Goal: Information Seeking & Learning: Learn about a topic

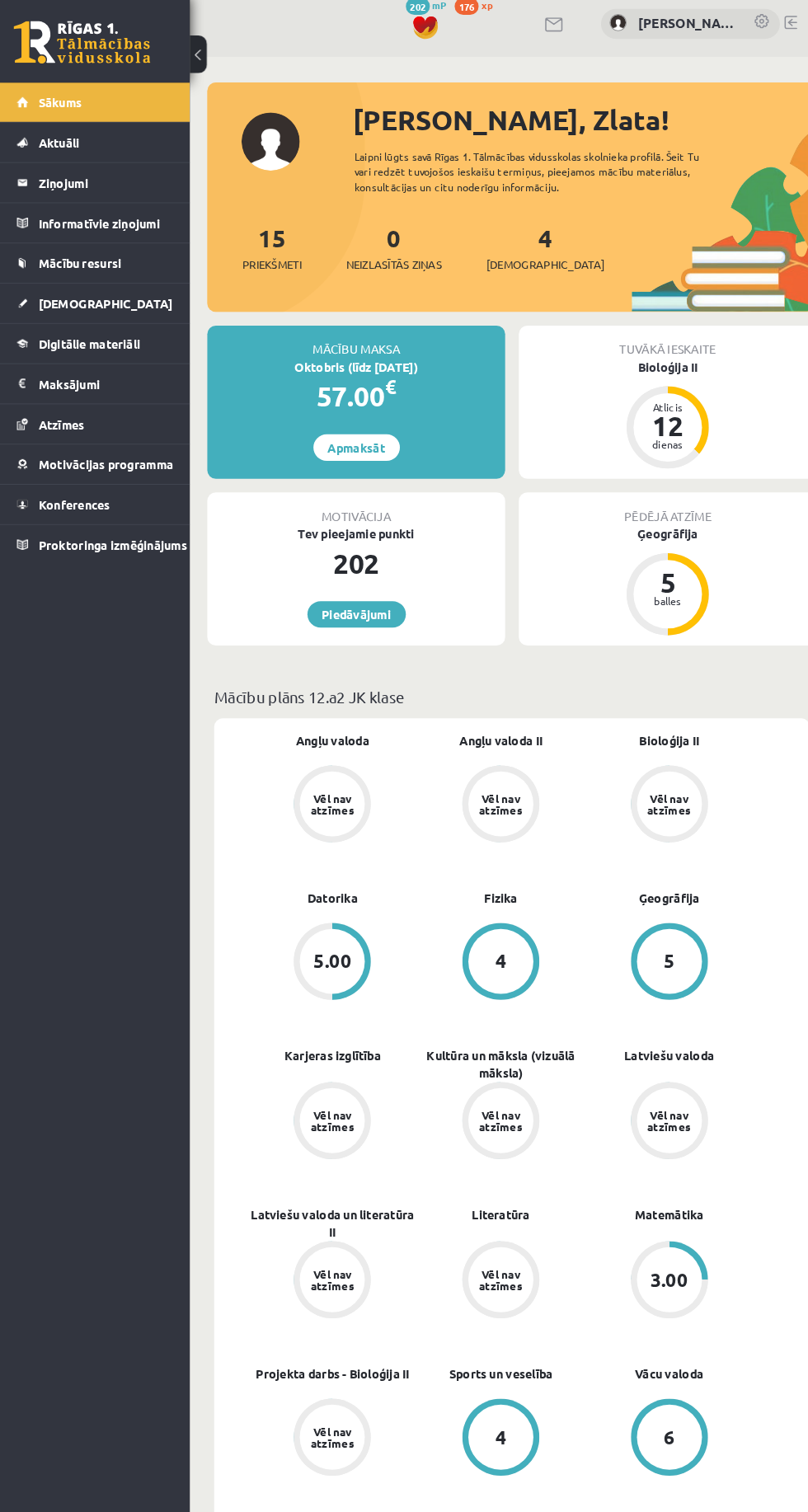
click at [117, 300] on link "[DEMOGRAPHIC_DATA]" at bounding box center [94, 301] width 146 height 38
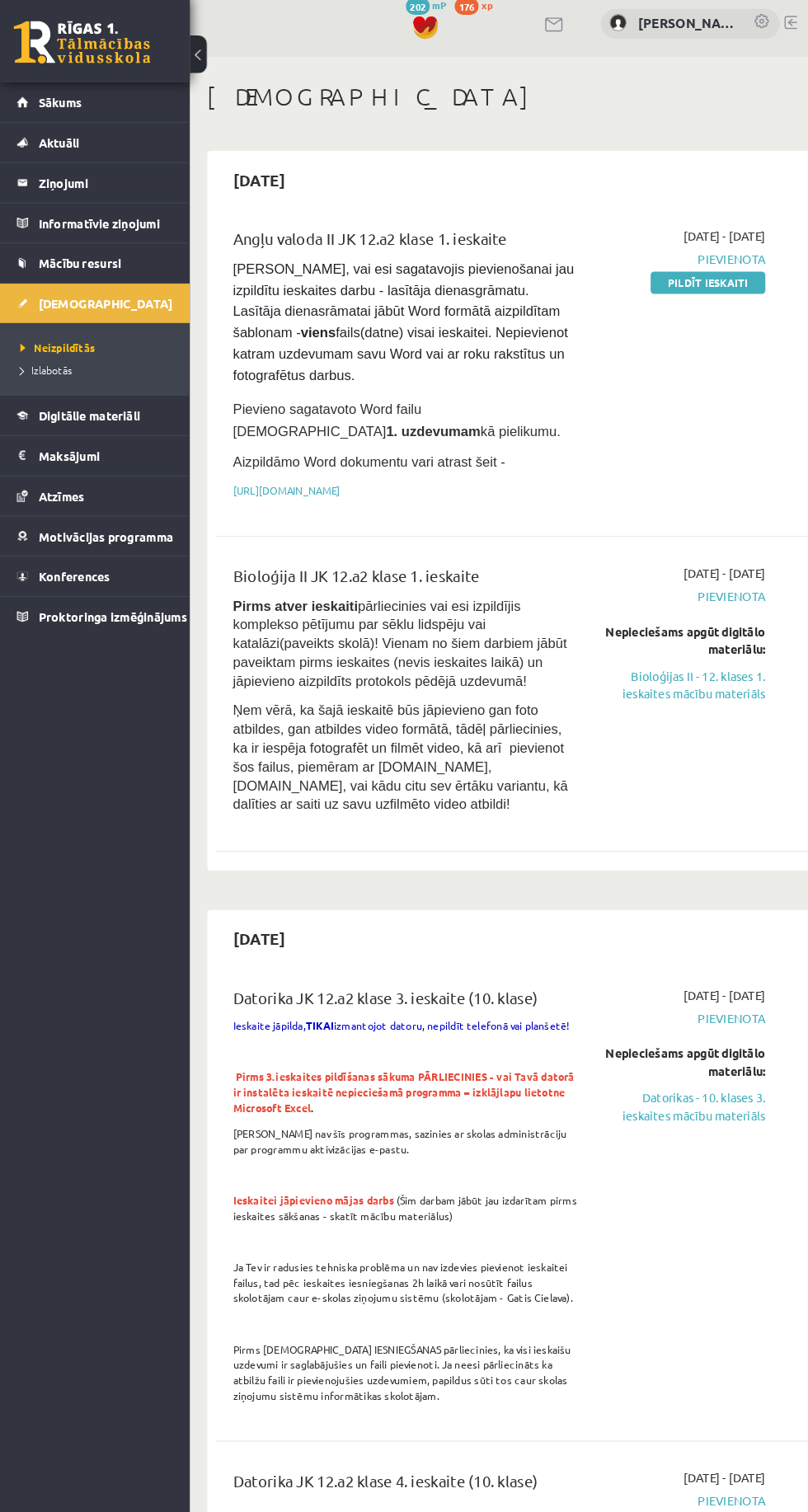
click at [123, 404] on span "Digitālie materiāli" at bounding box center [91, 408] width 98 height 14
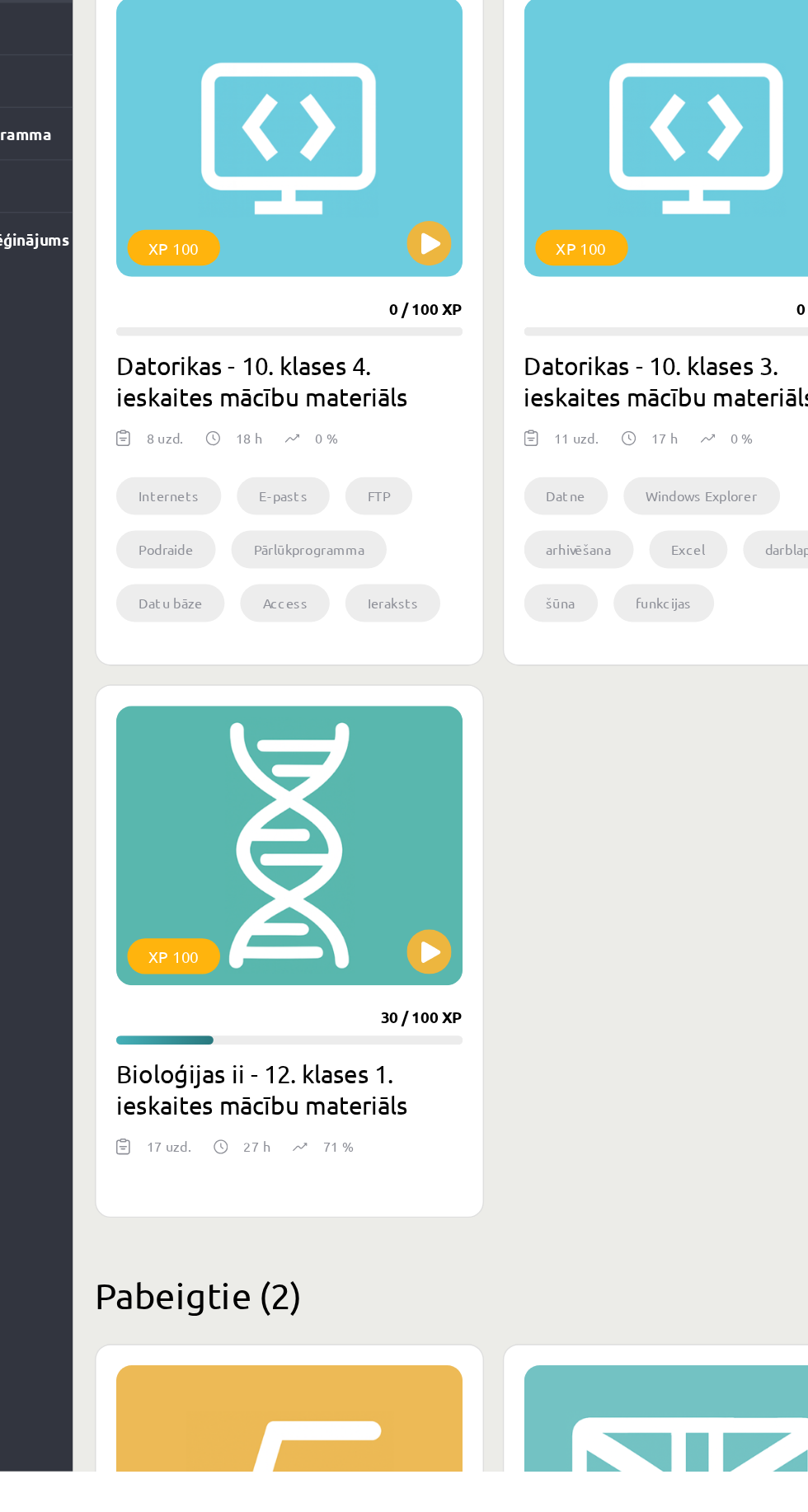
click at [391, 1040] on div "XP 100" at bounding box center [347, 1050] width 255 height 206
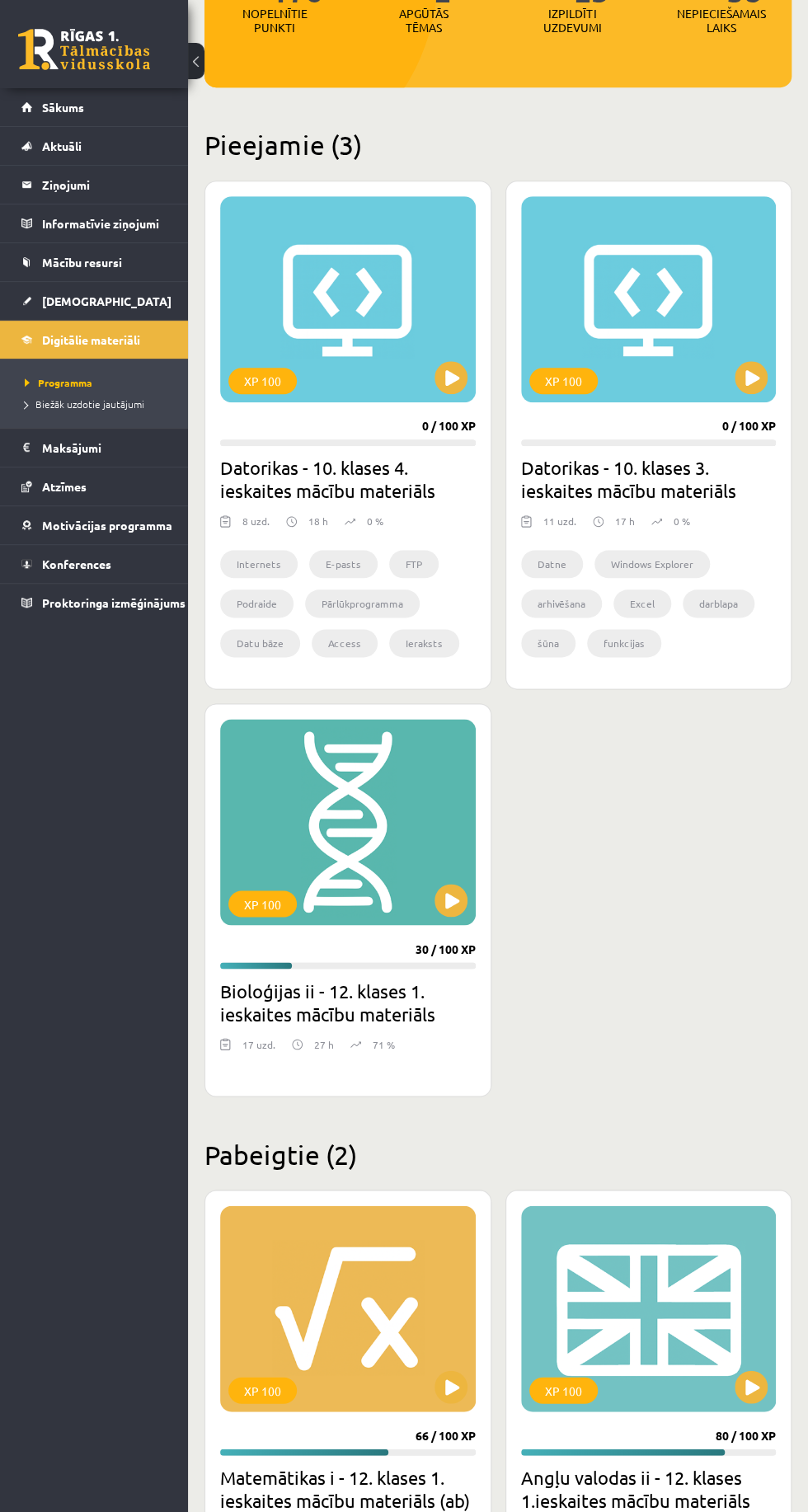
scroll to position [283, 0]
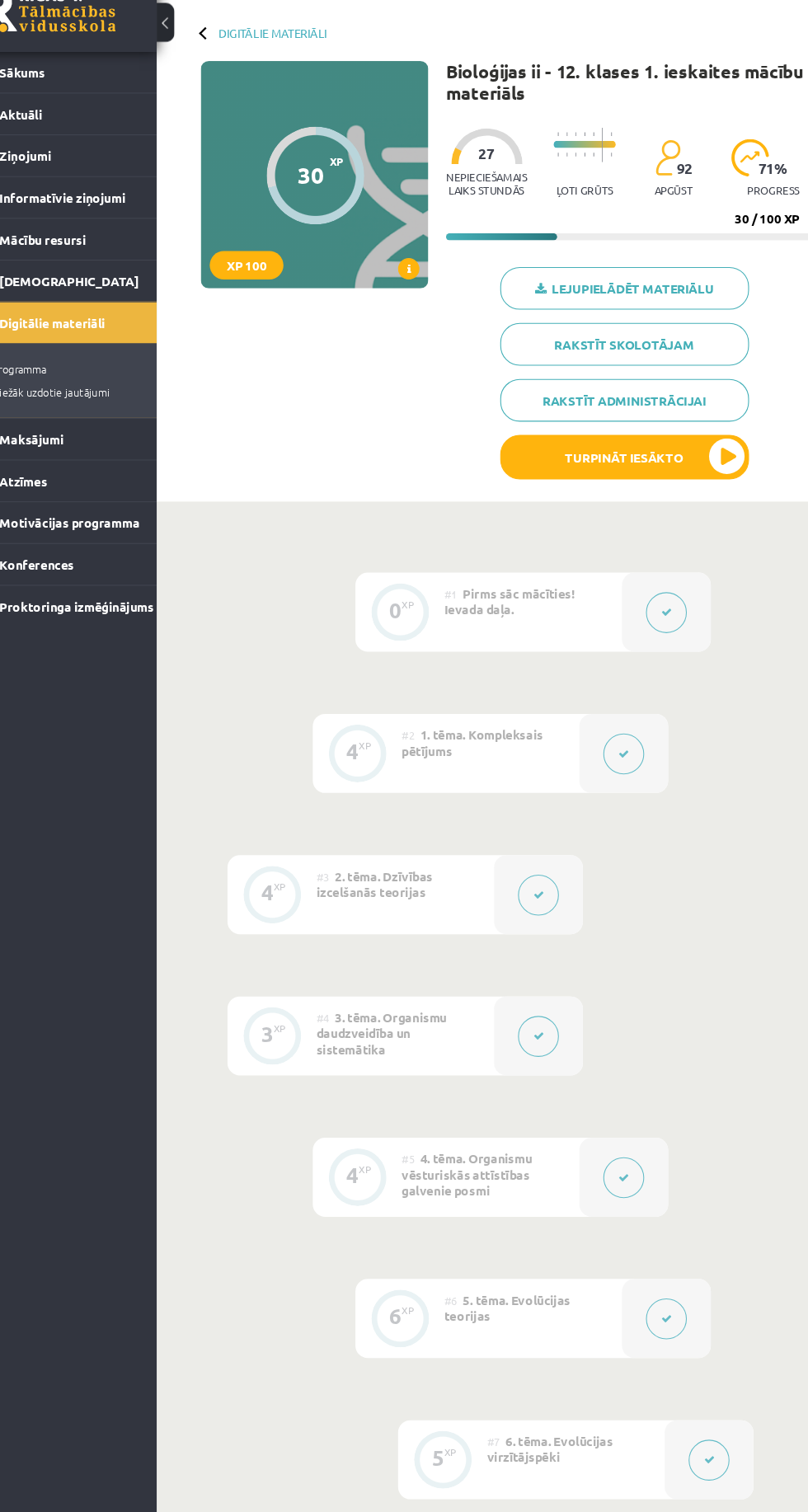
scroll to position [30, 0]
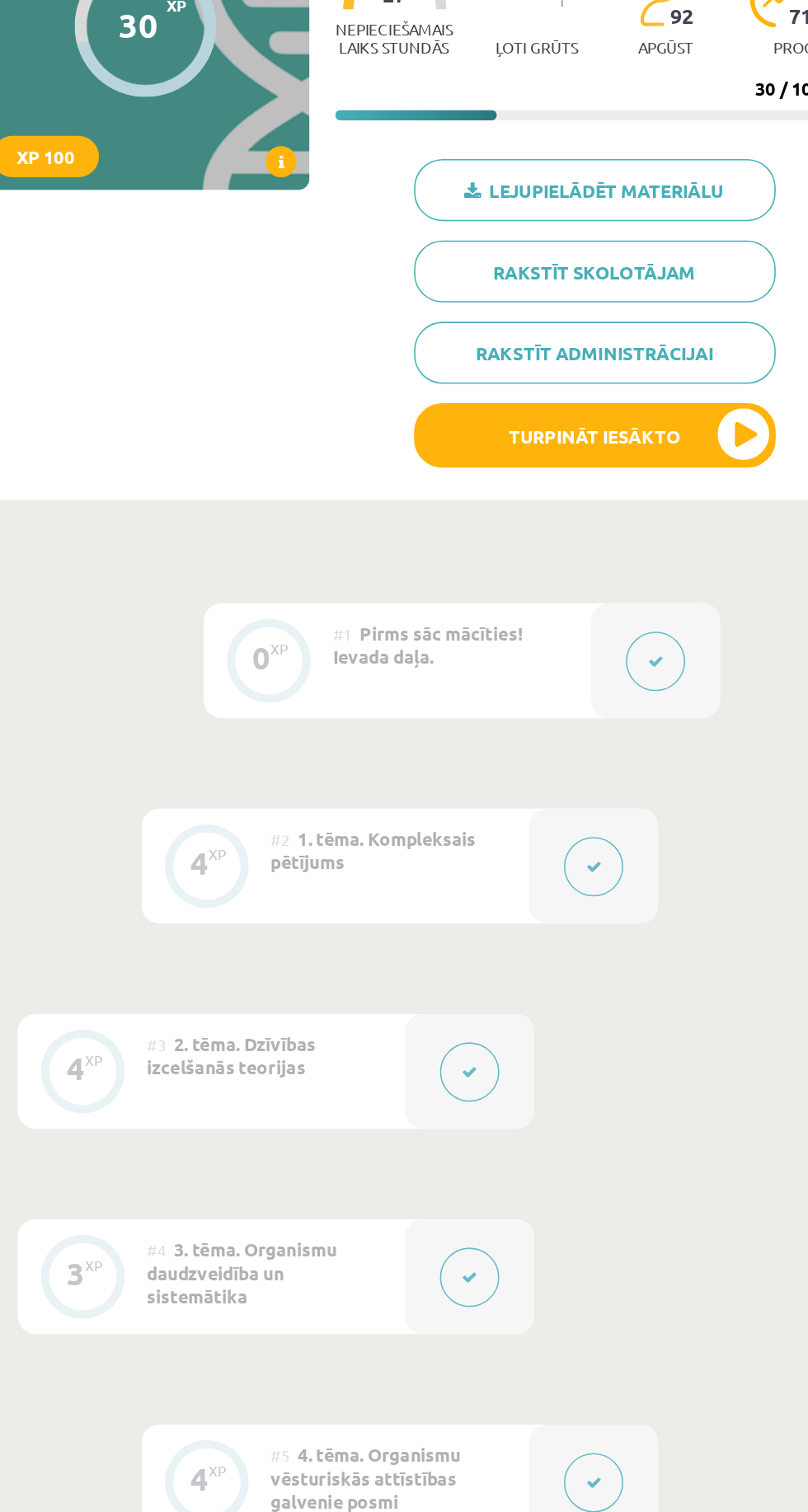
click at [622, 588] on div at bounding box center [661, 608] width 83 height 73
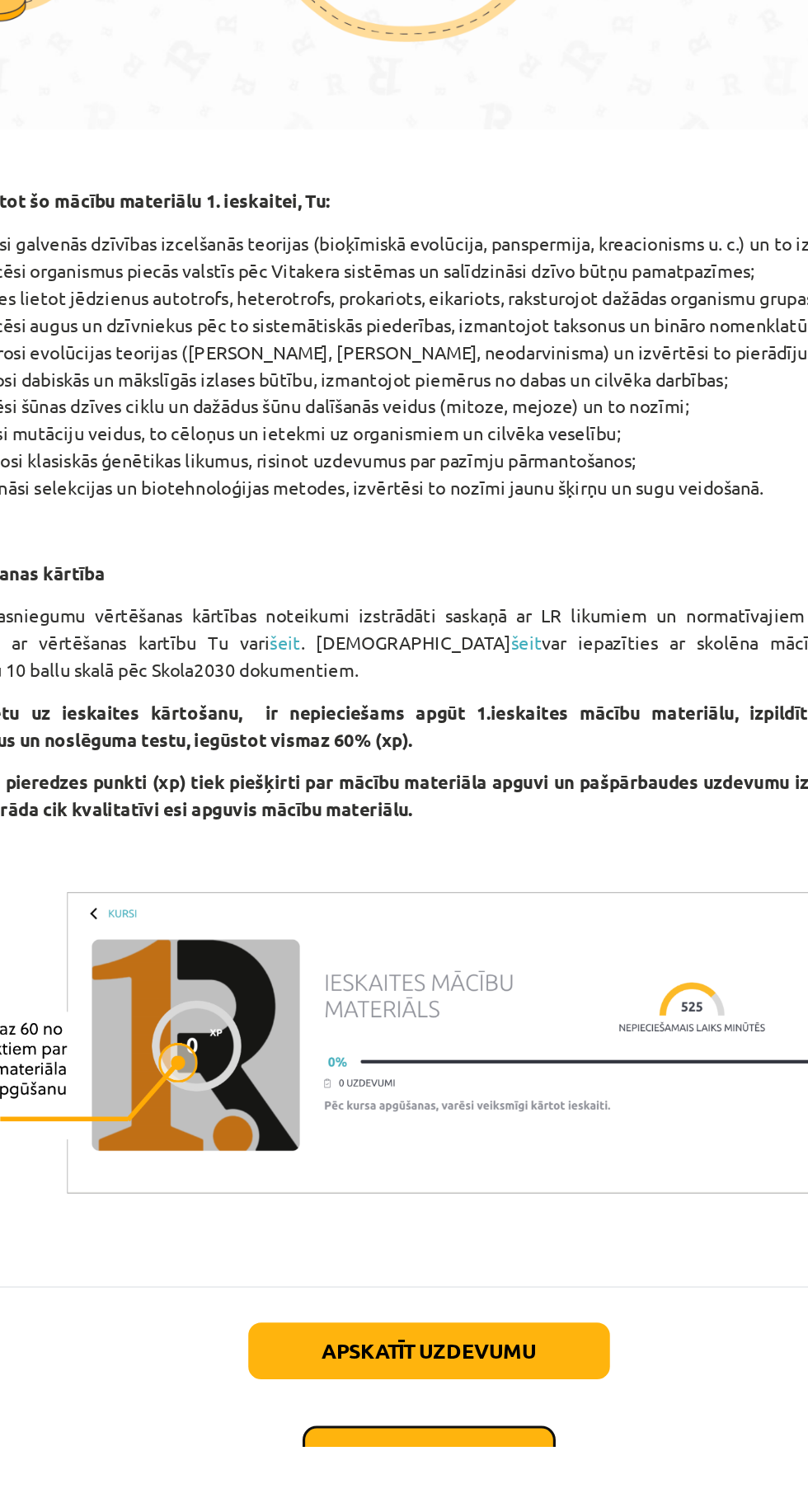
click at [456, 1505] on button "Nākamā nodarbība" at bounding box center [404, 1518] width 161 height 38
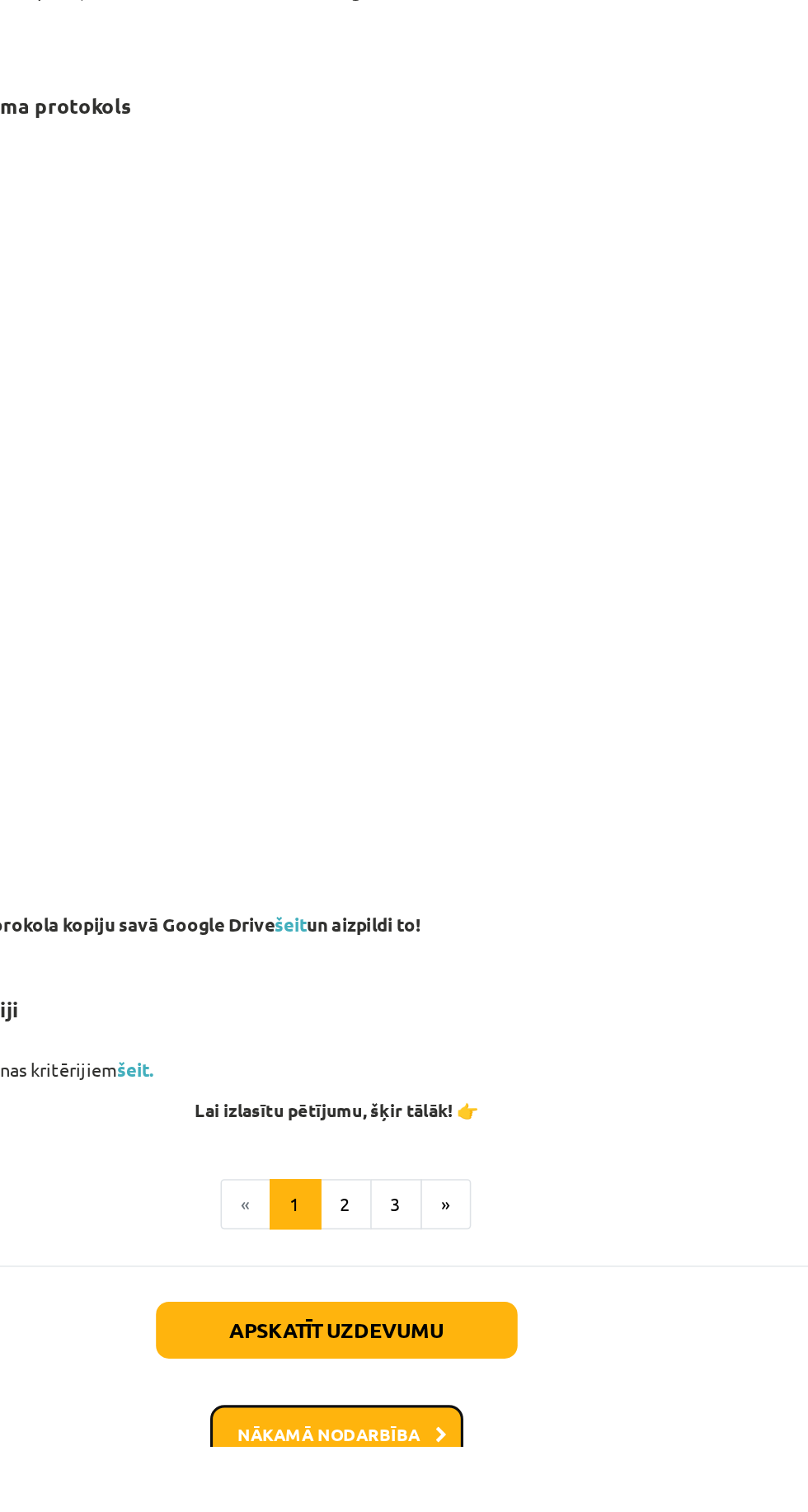
scroll to position [310, 0]
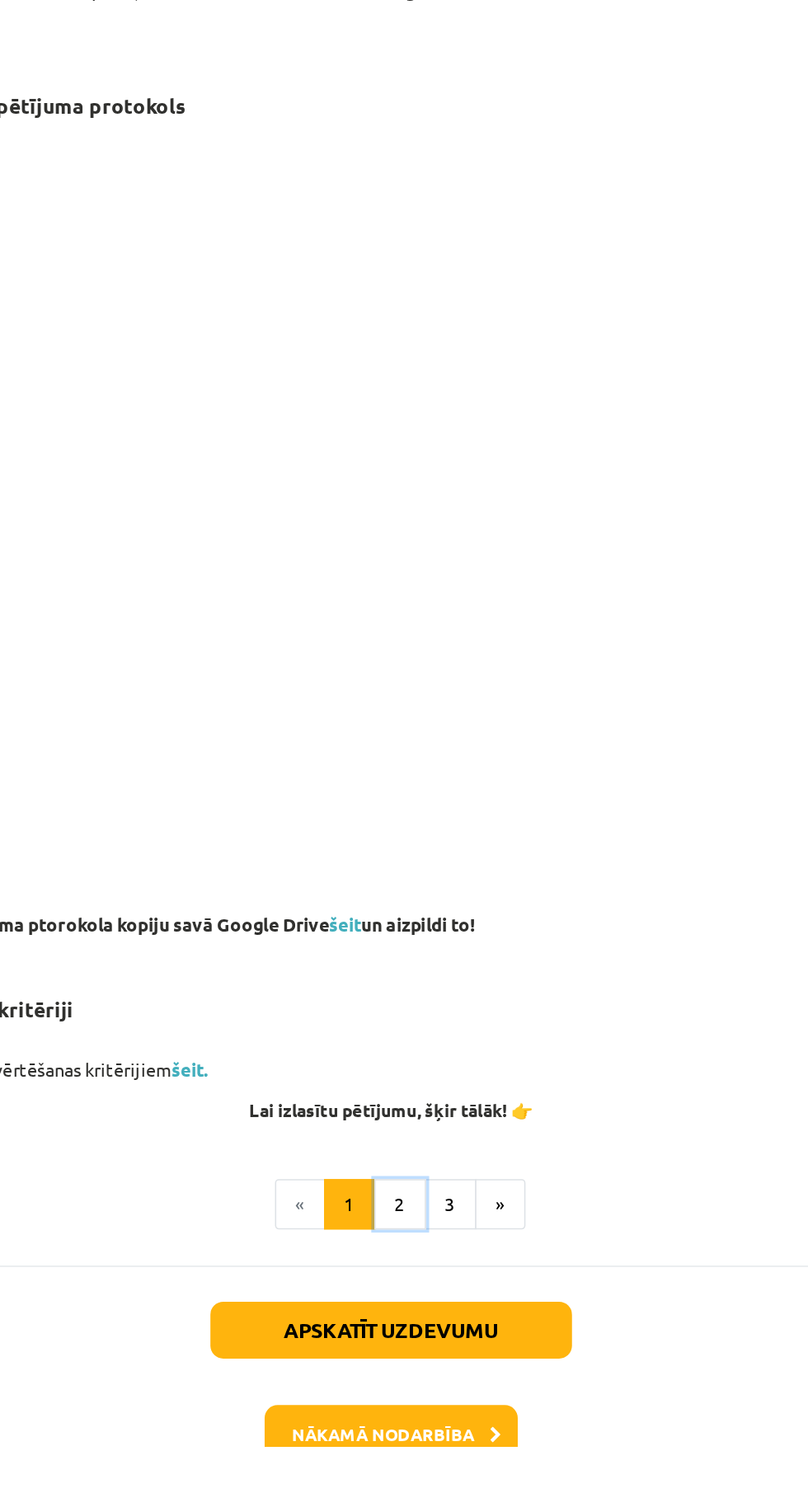
click at [397, 1375] on button "2" at bounding box center [410, 1357] width 33 height 33
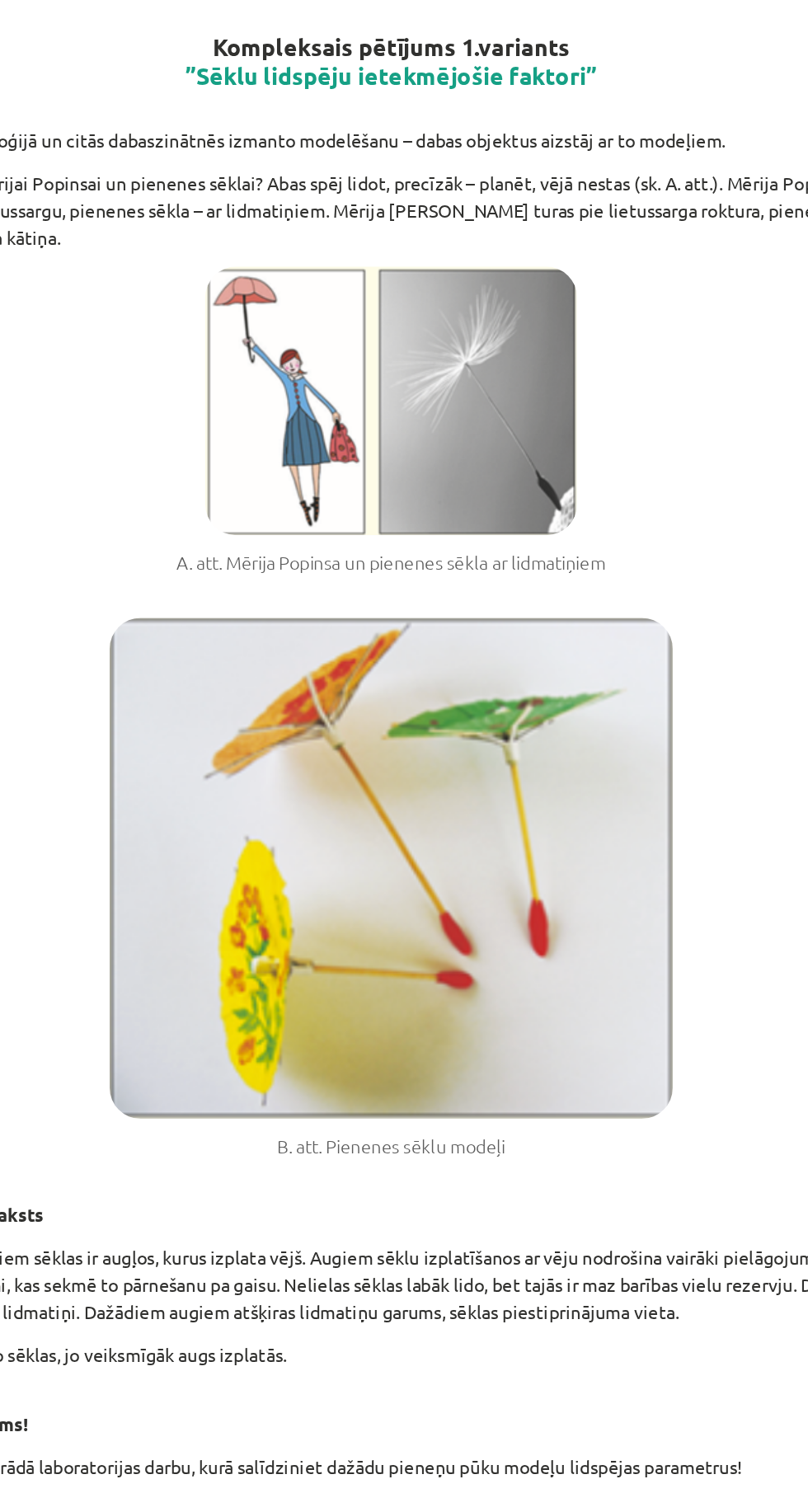
scroll to position [553, 0]
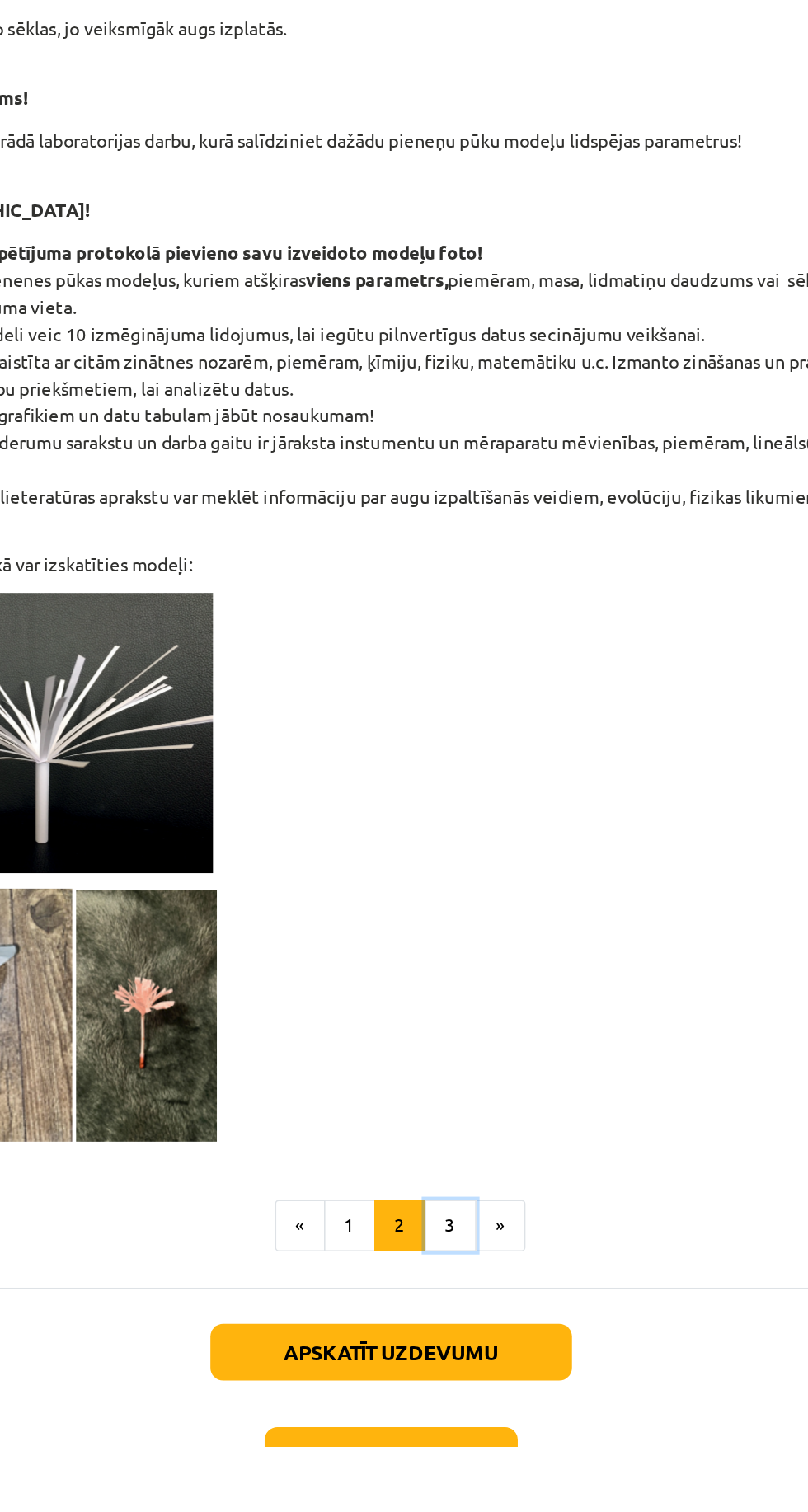
click at [440, 1369] on button "3" at bounding box center [441, 1371] width 33 height 33
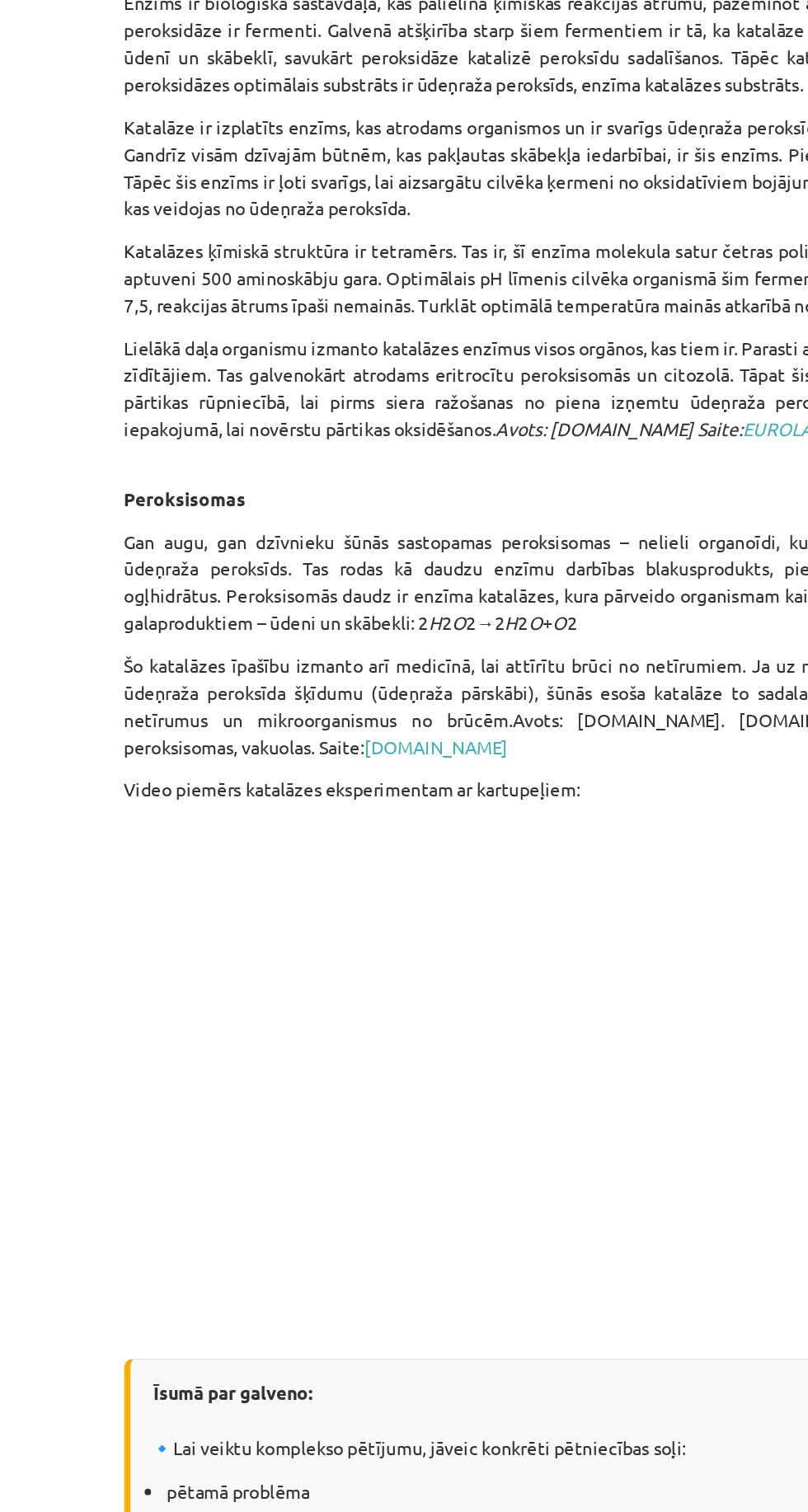
scroll to position [29, 0]
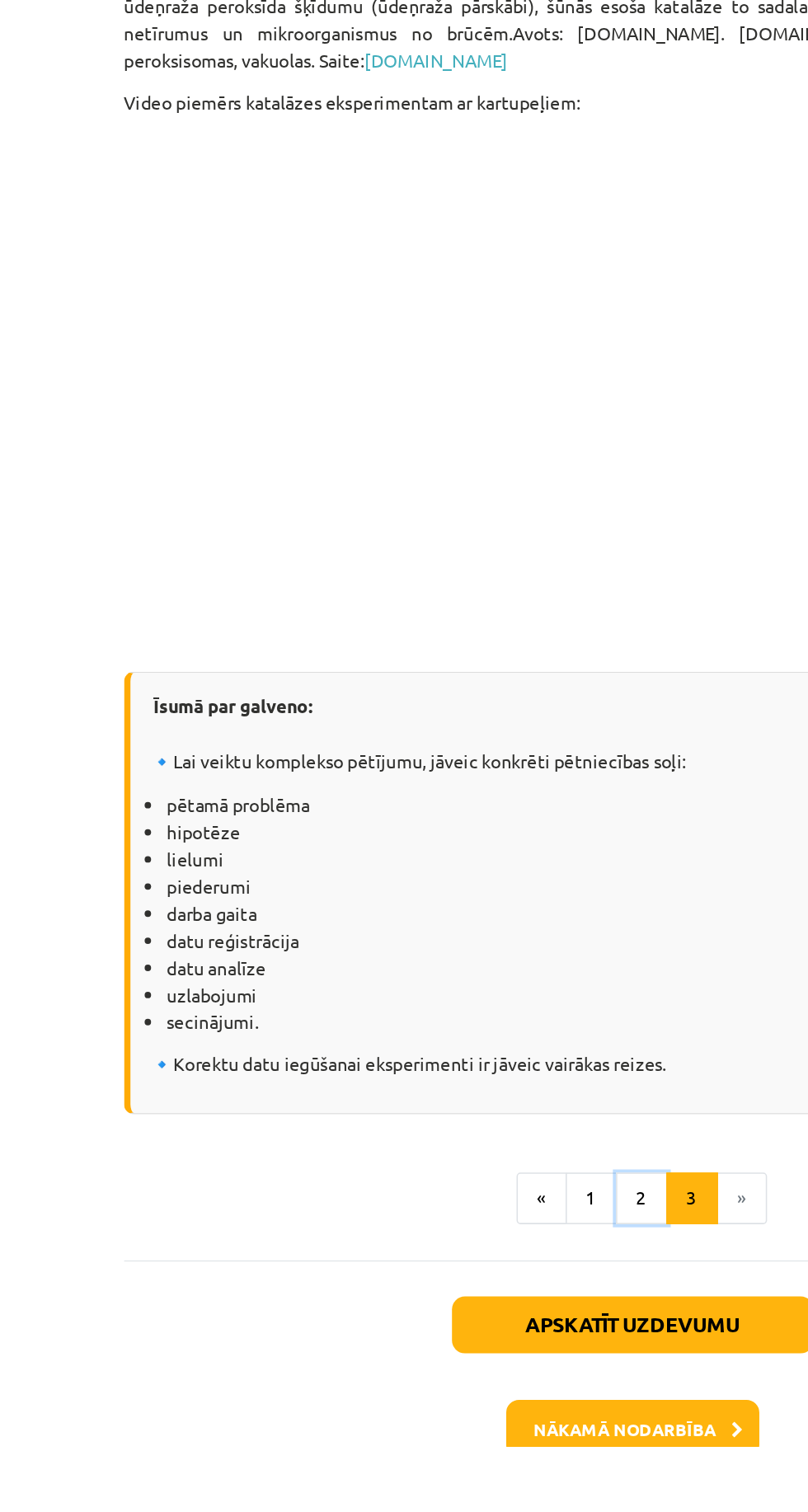
click at [393, 1359] on button "2" at bounding box center [410, 1354] width 33 height 33
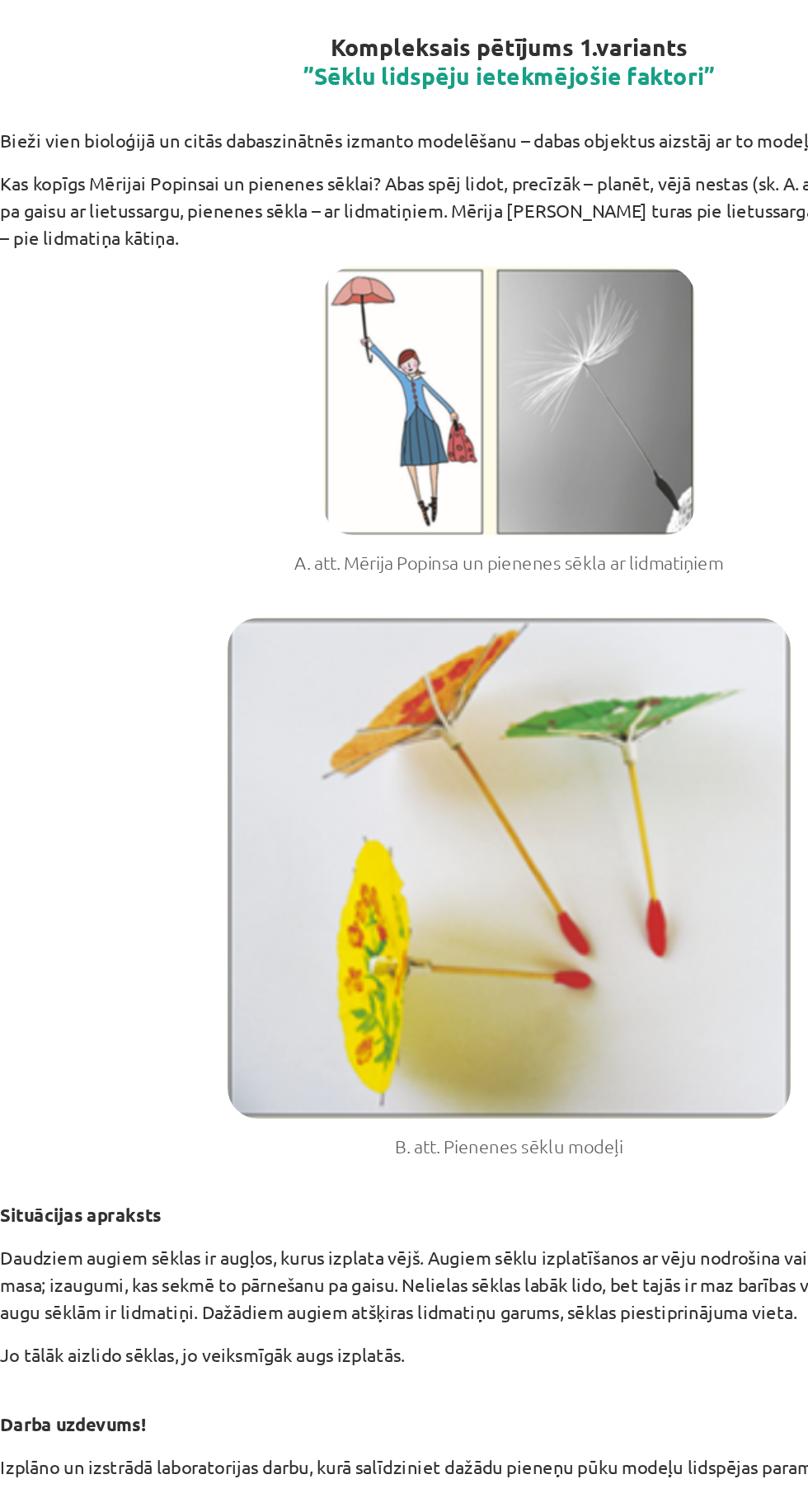
scroll to position [553, 0]
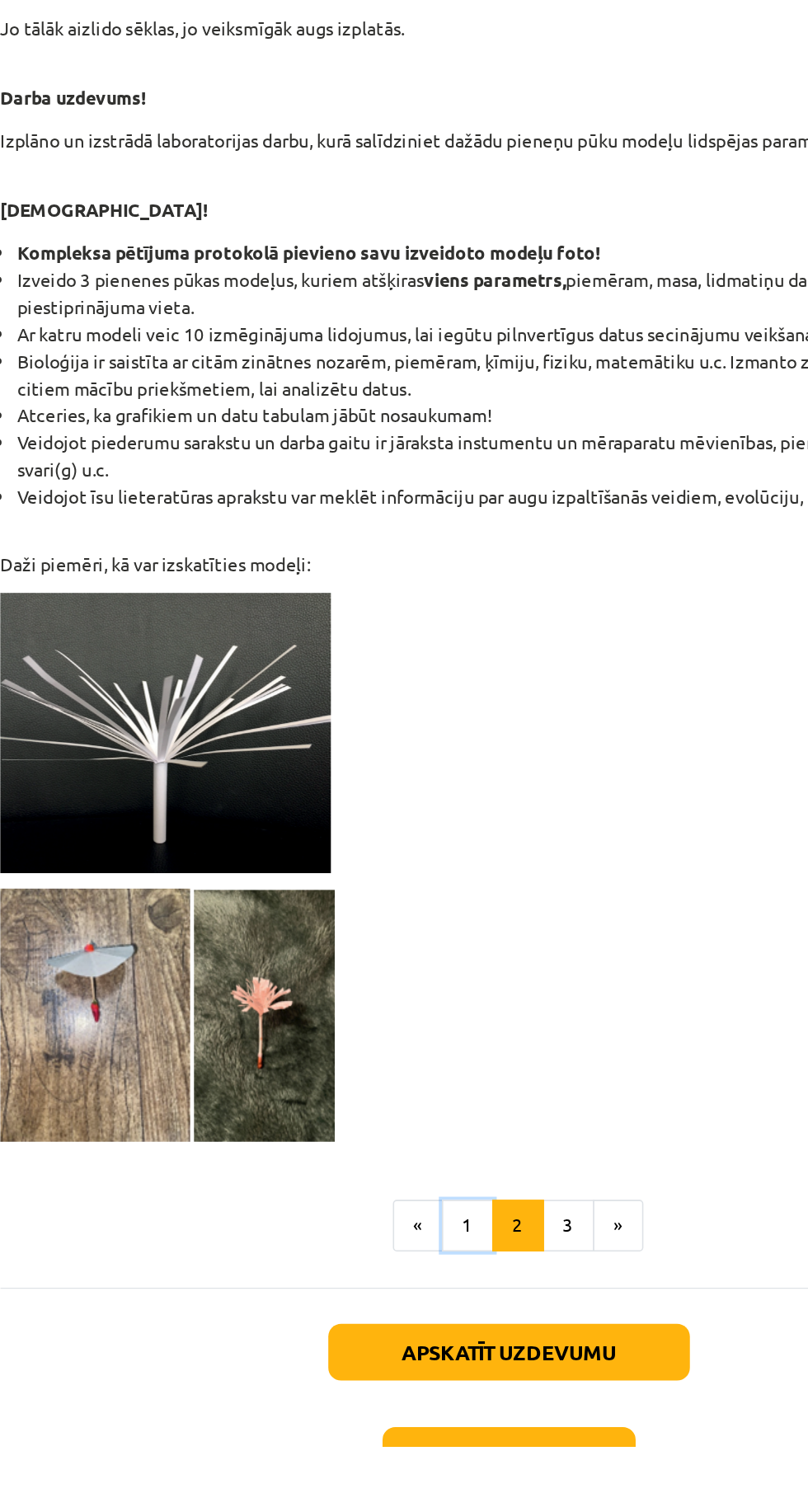
click at [376, 1368] on button "1" at bounding box center [377, 1371] width 33 height 33
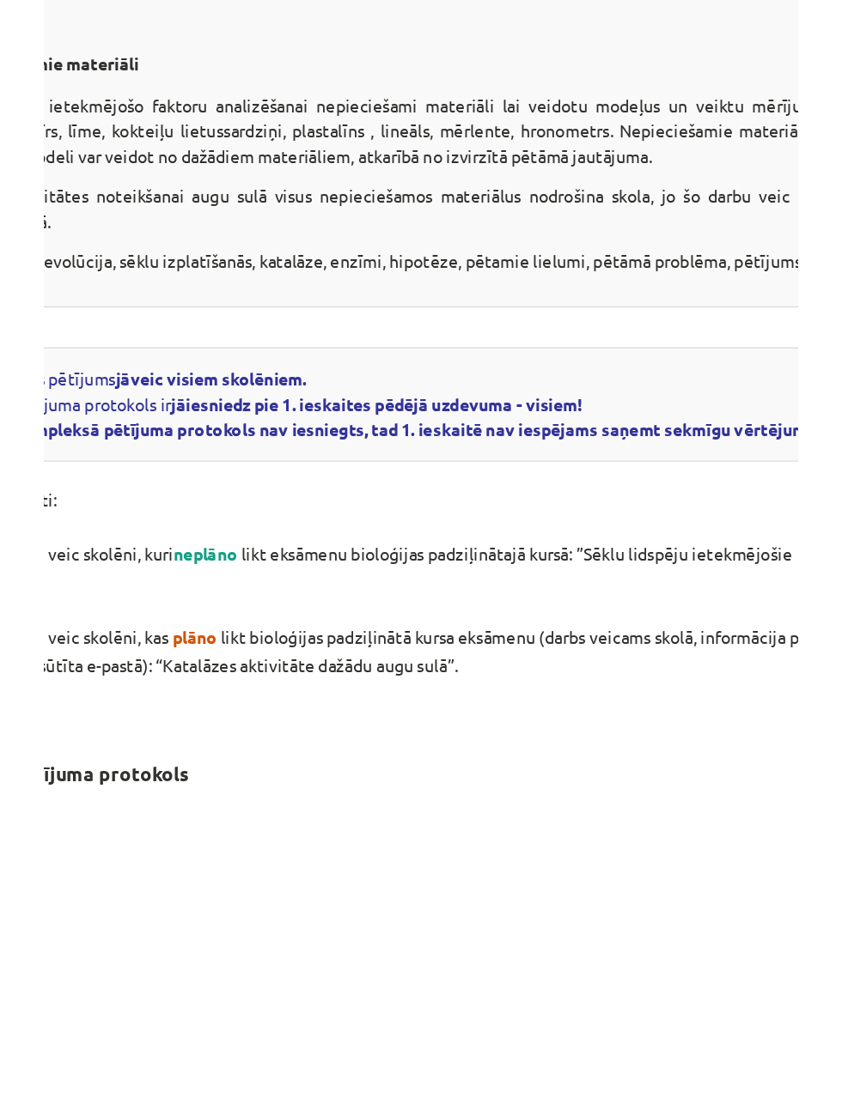
scroll to position [44, 0]
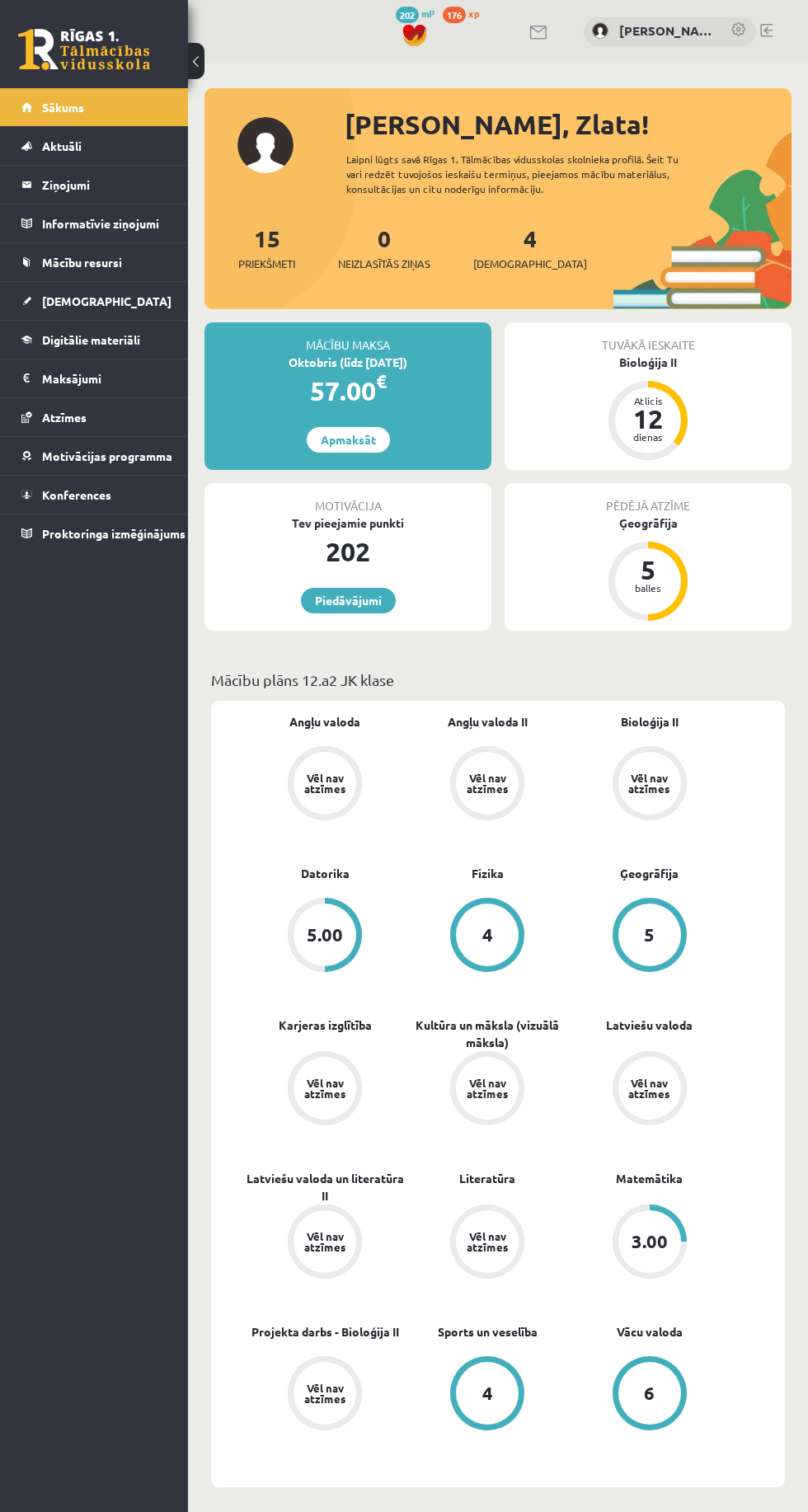
click at [120, 338] on span "Digitālie materiāli" at bounding box center [91, 339] width 98 height 14
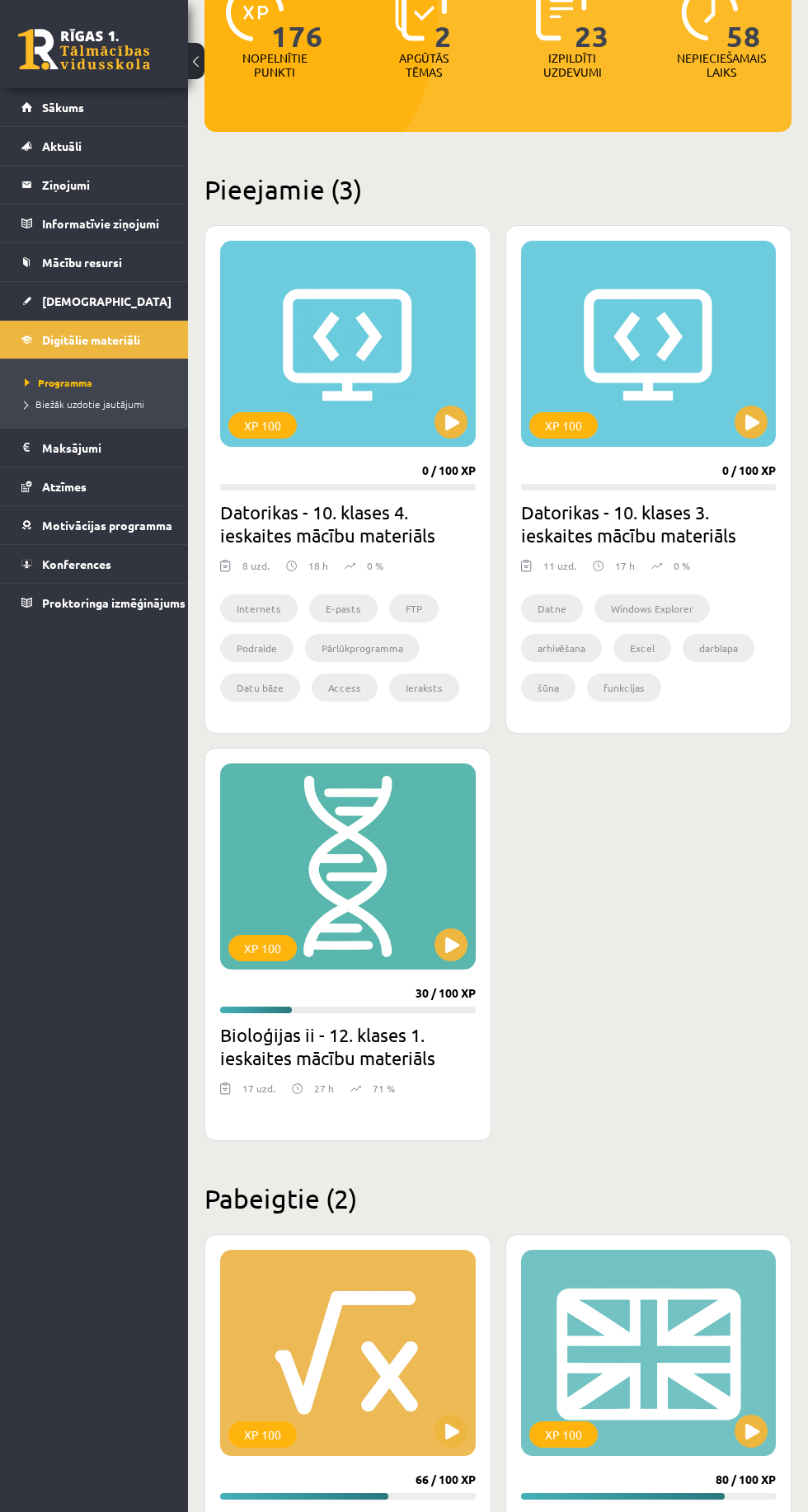
scroll to position [374, 0]
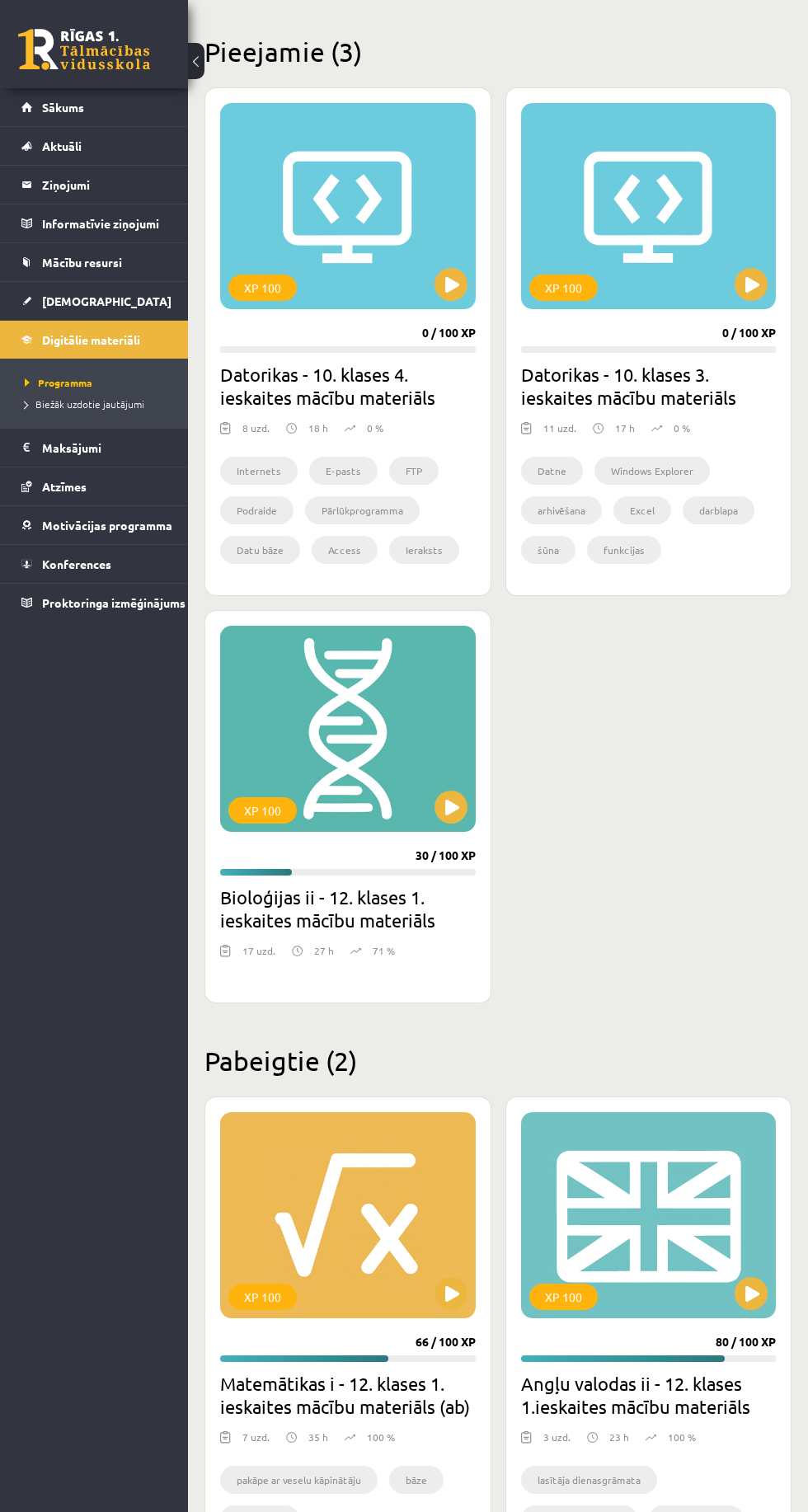
click at [353, 745] on div "XP 100" at bounding box center [347, 729] width 255 height 206
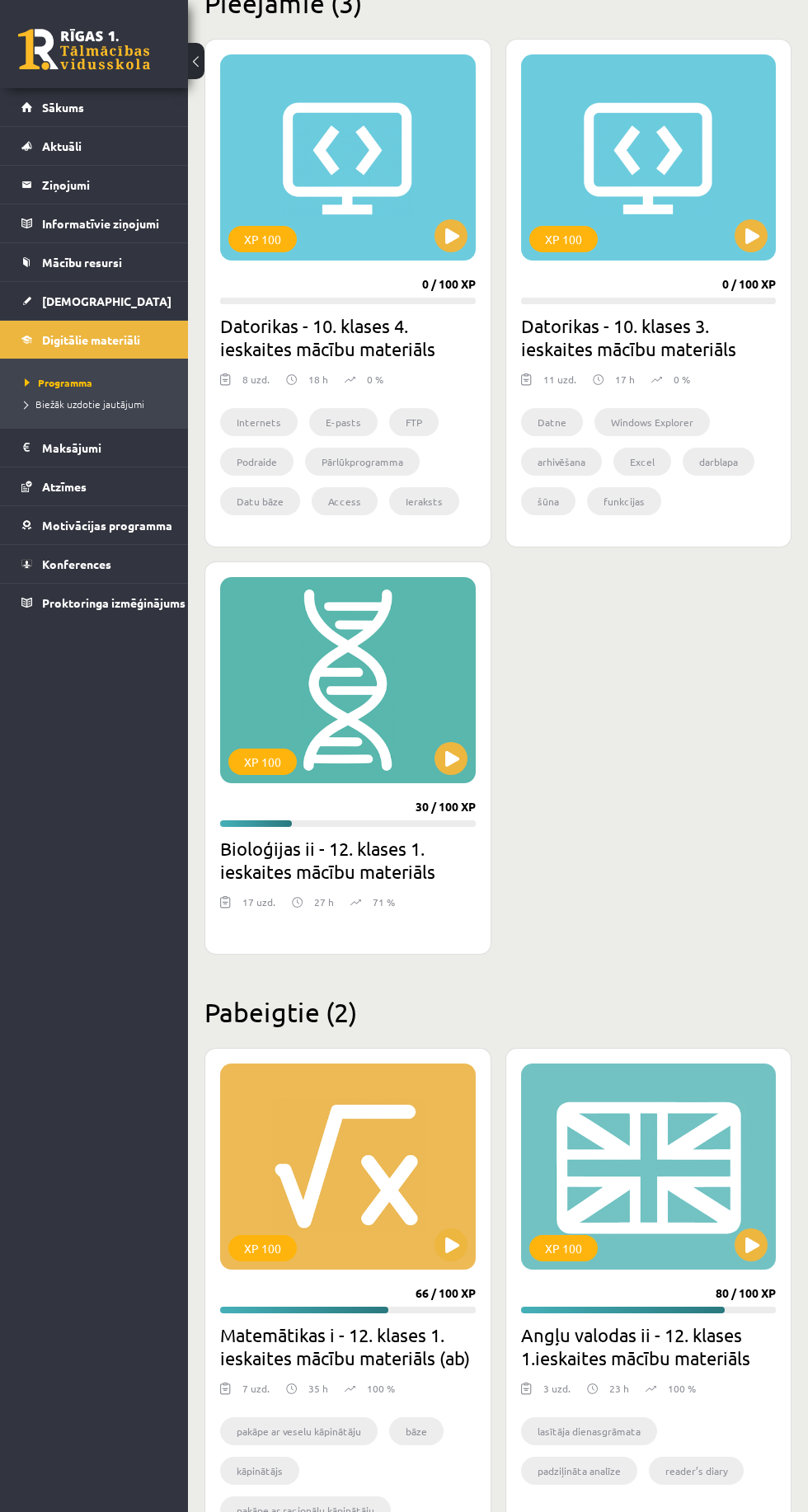
scroll to position [480, 0]
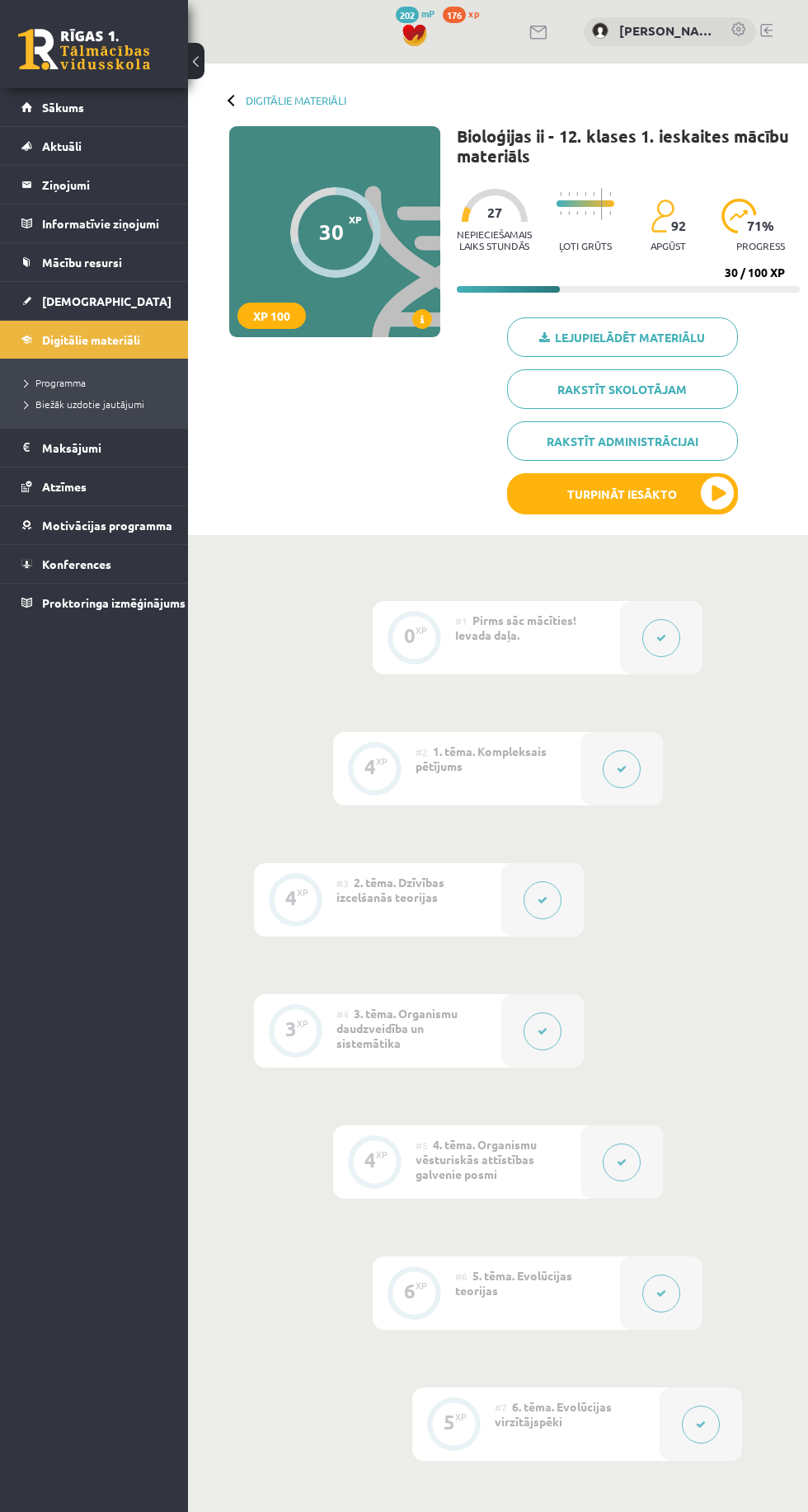
click at [660, 637] on icon at bounding box center [661, 638] width 10 height 10
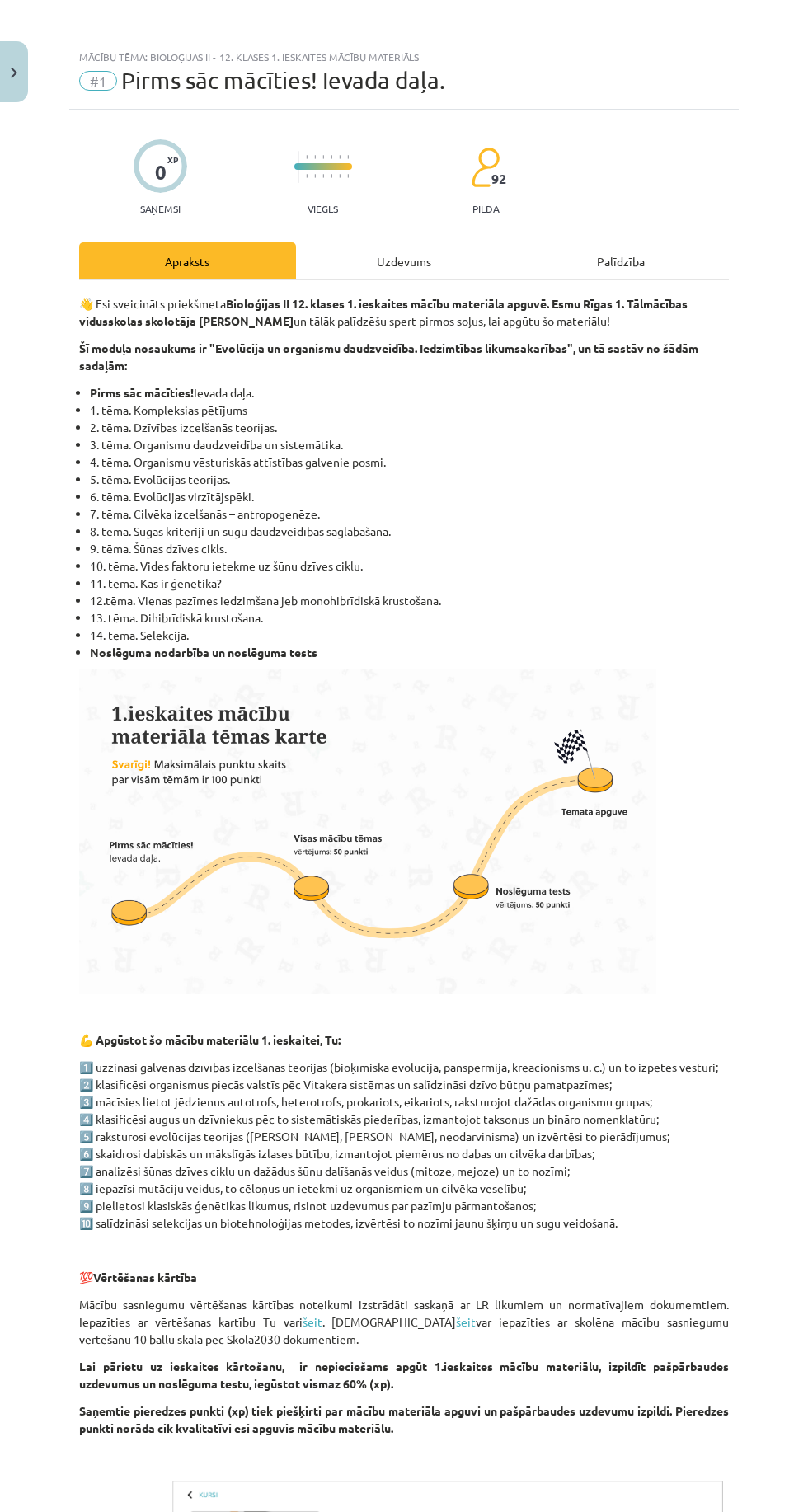
scroll to position [324, 0]
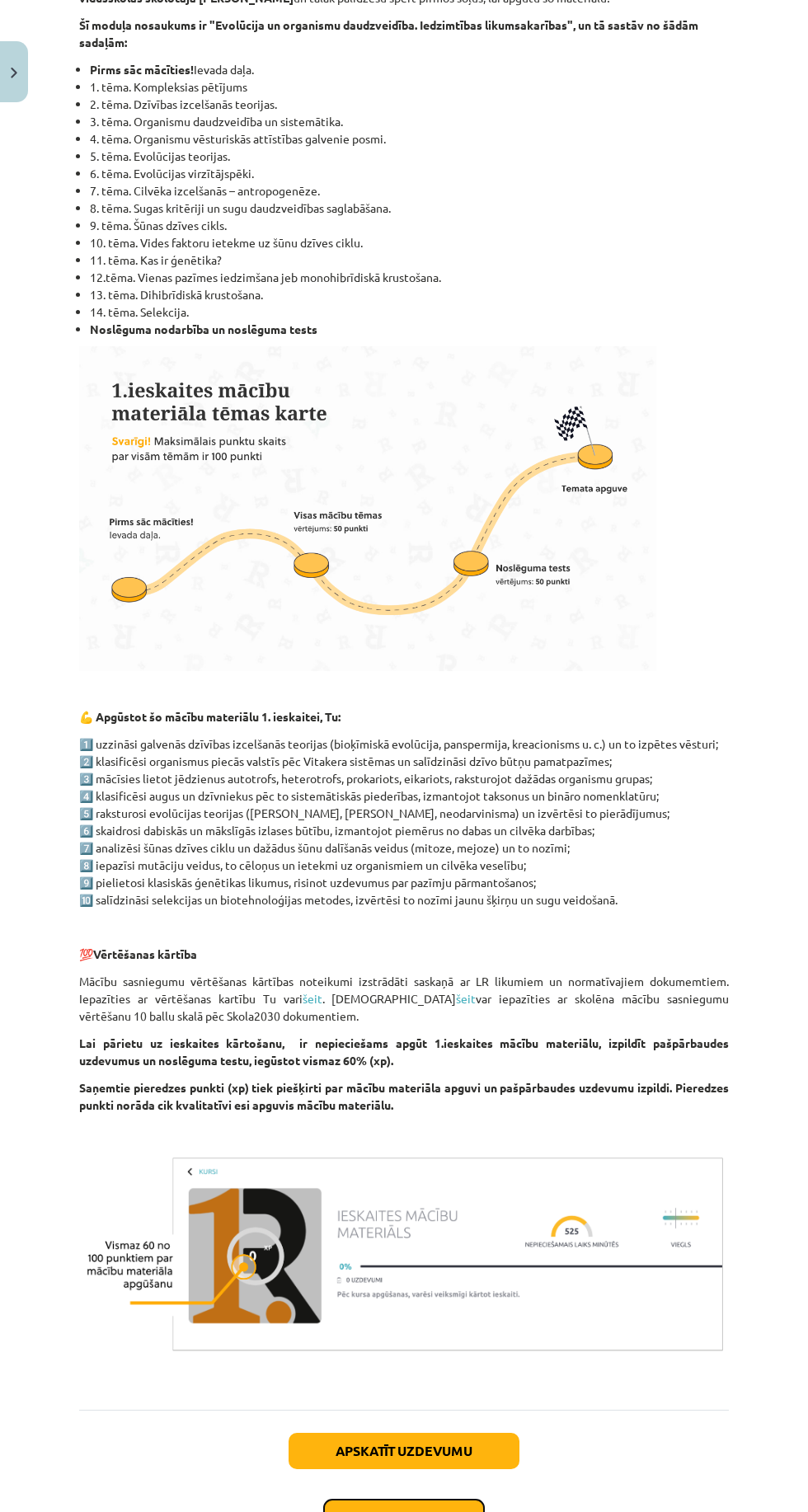
click at [446, 1499] on button "Nākamā nodarbība" at bounding box center [404, 1518] width 161 height 38
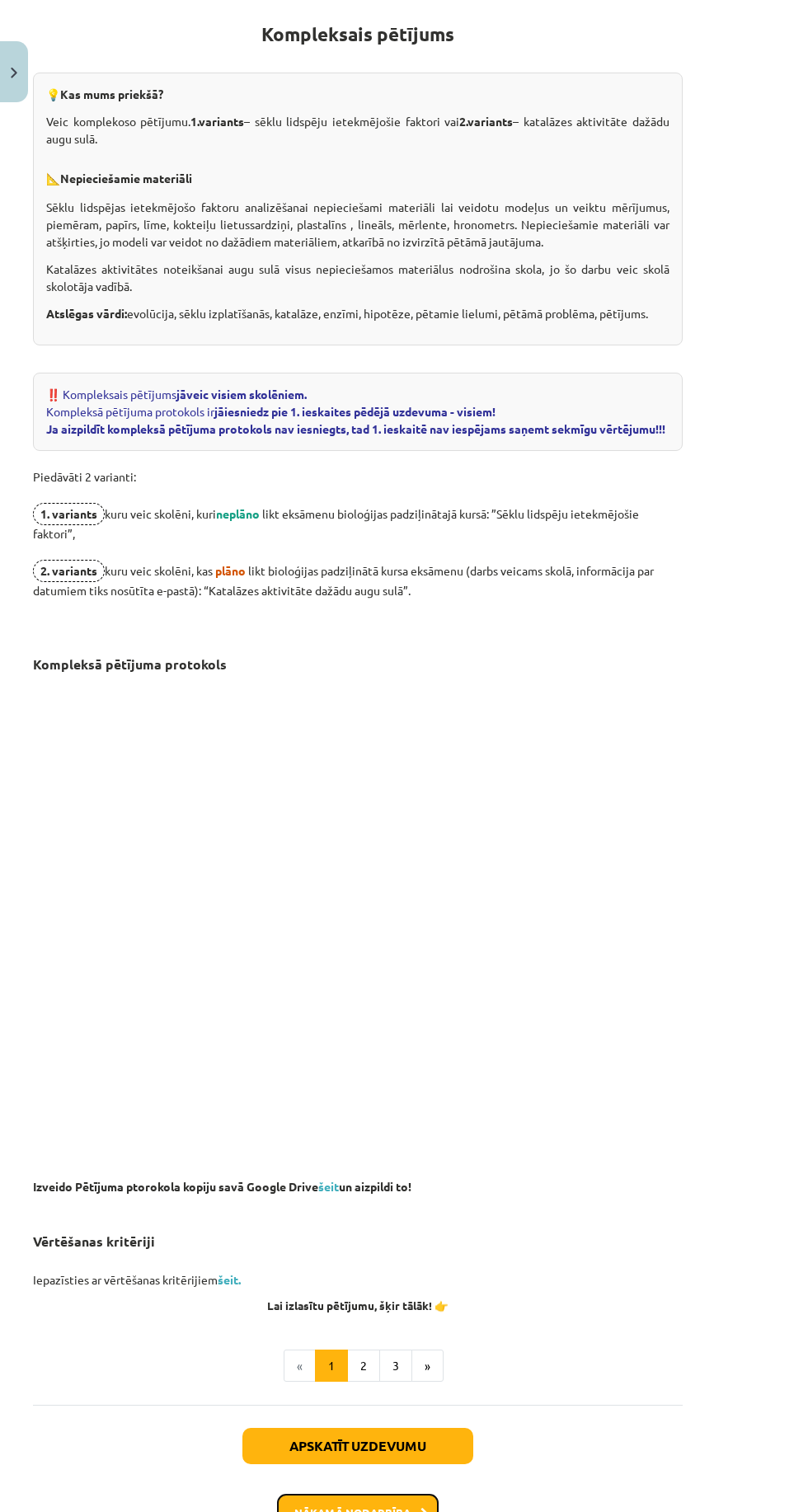
scroll to position [310, 53]
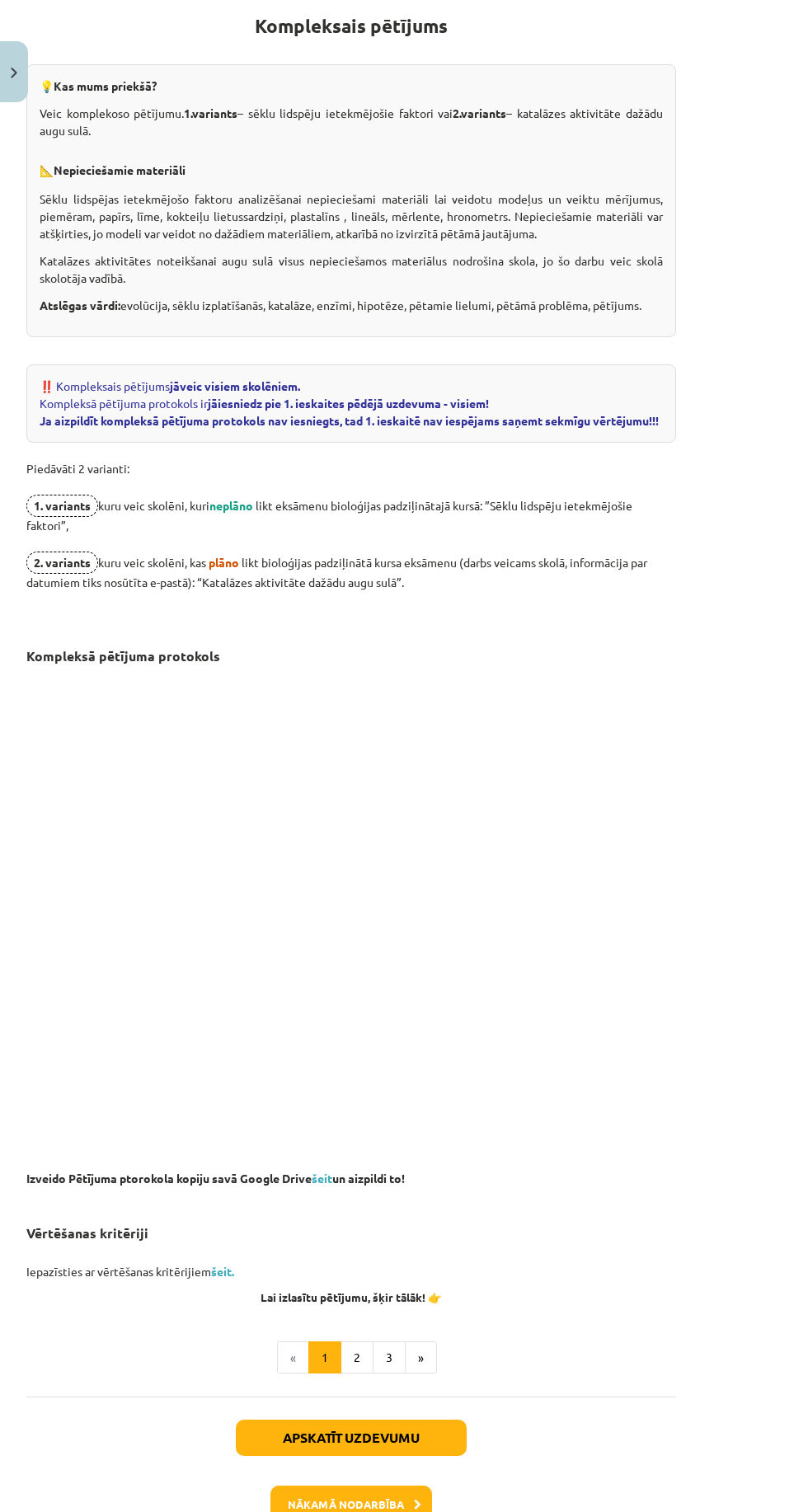
click at [225, 1279] on link "šeit." at bounding box center [223, 1271] width 23 height 14
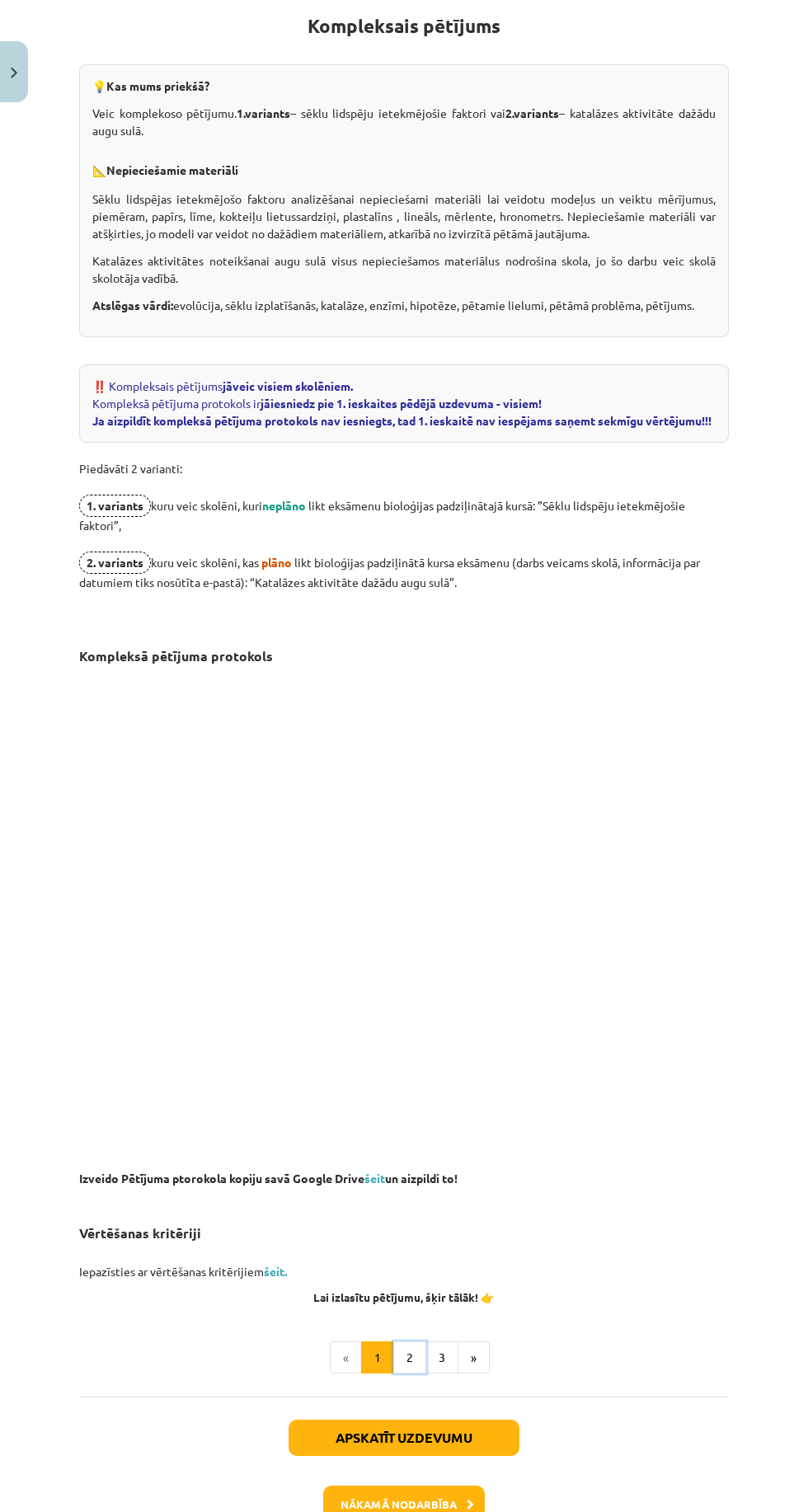
click at [409, 1369] on button "2" at bounding box center [410, 1357] width 33 height 33
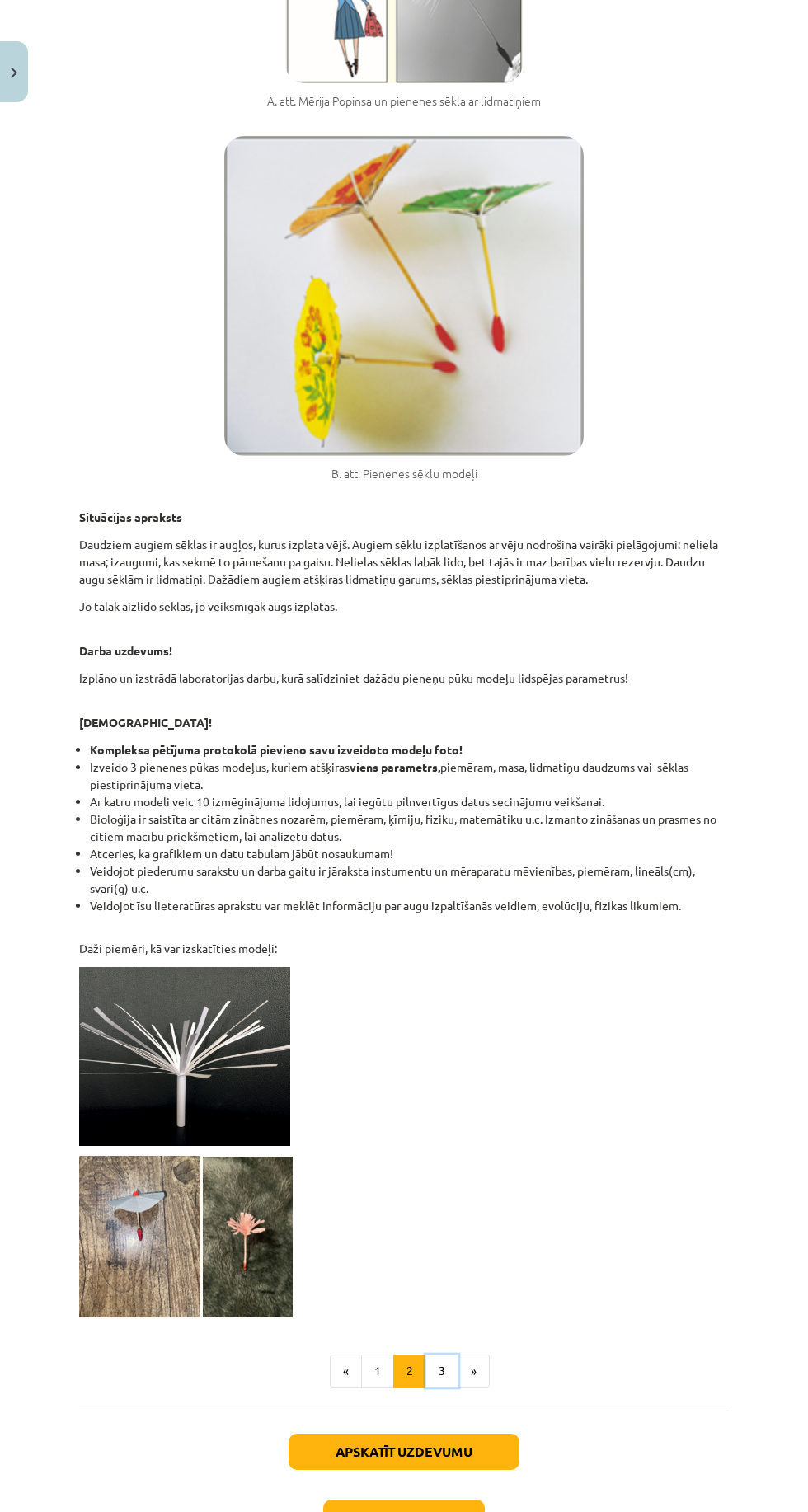
click at [440, 1369] on button "3" at bounding box center [441, 1371] width 33 height 33
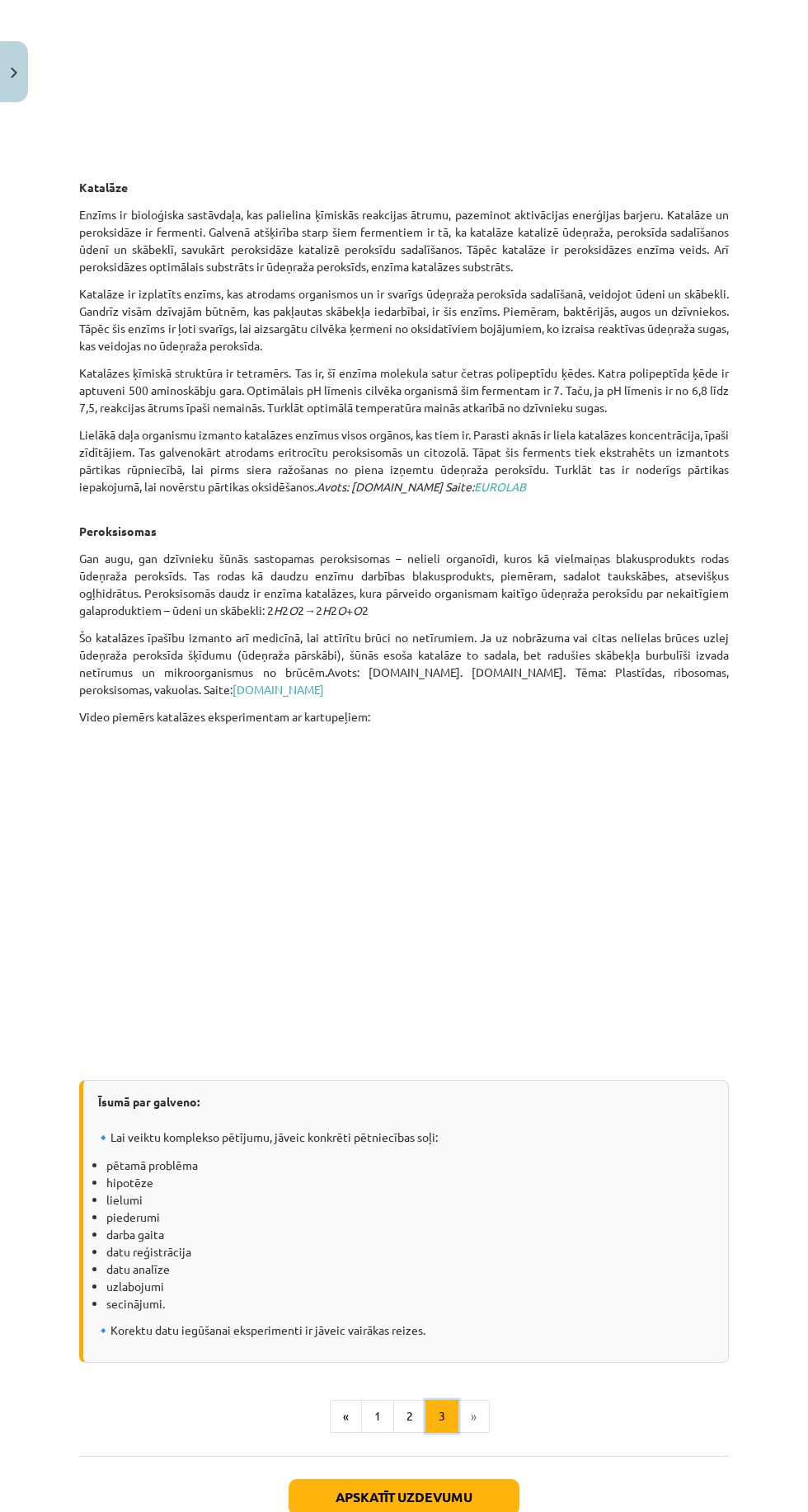
scroll to position [1404, 0]
